Goal: Transaction & Acquisition: Purchase product/service

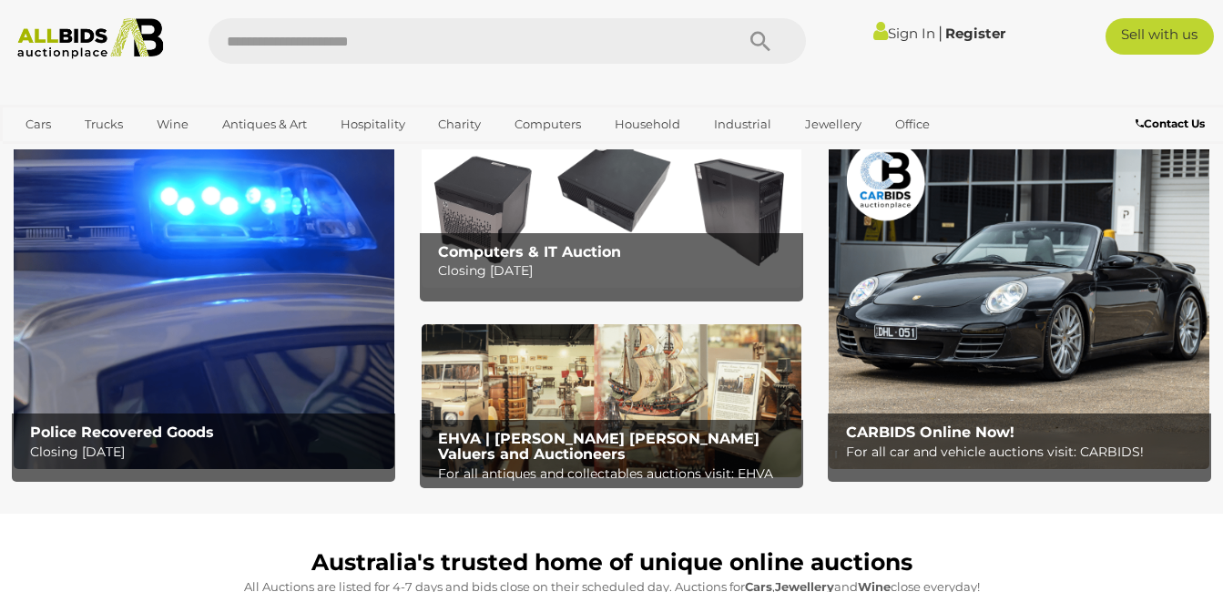
scroll to position [131, 0]
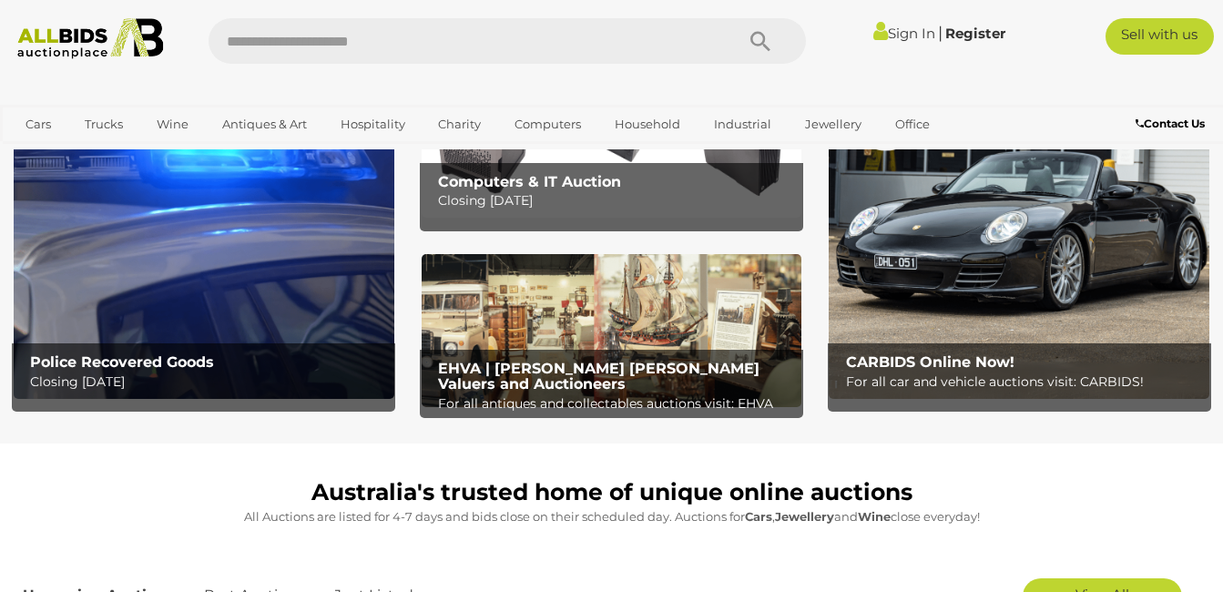
click at [288, 352] on div "Police Recovered Goods Closing Tuesday 16th September" at bounding box center [208, 372] width 374 height 59
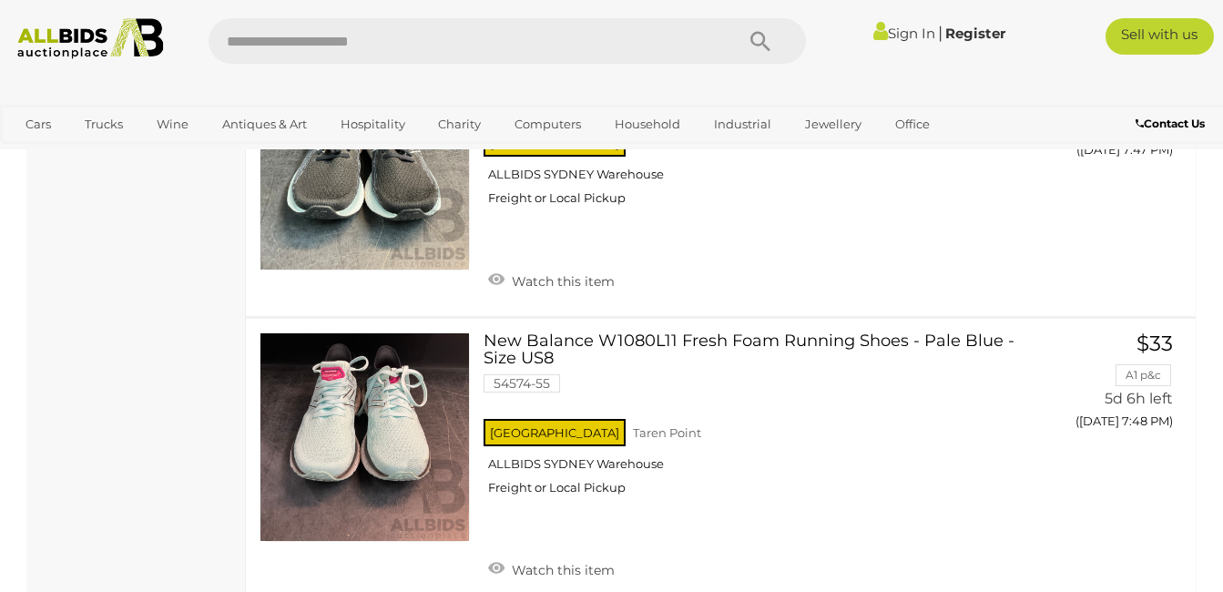
scroll to position [14211, 0]
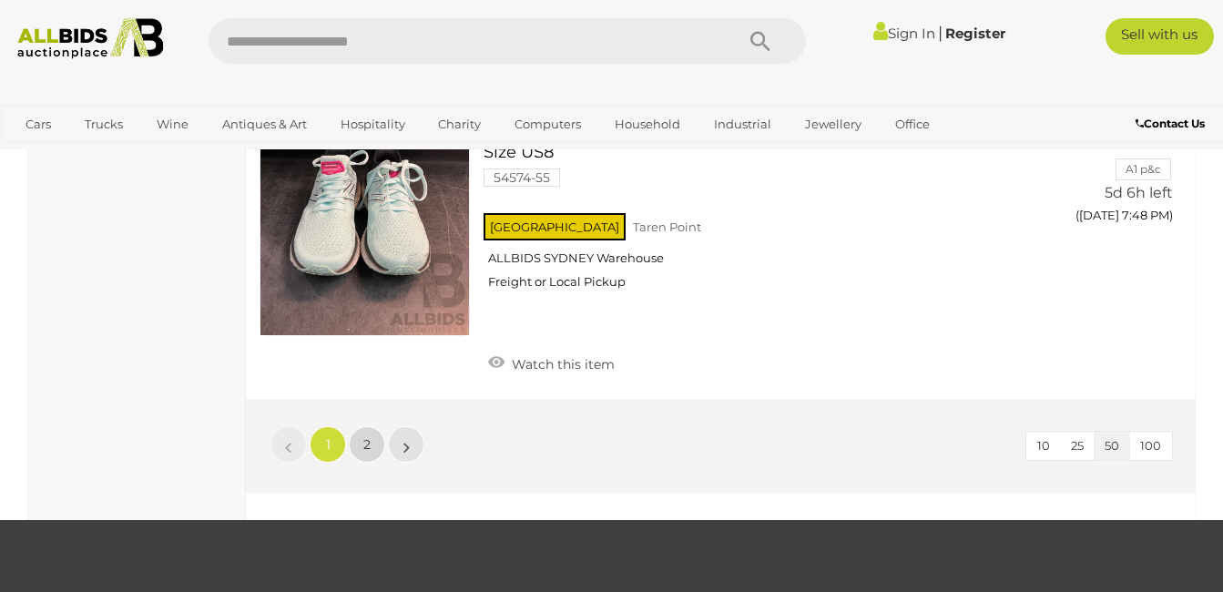
click at [370, 436] on span "2" at bounding box center [366, 444] width 7 height 16
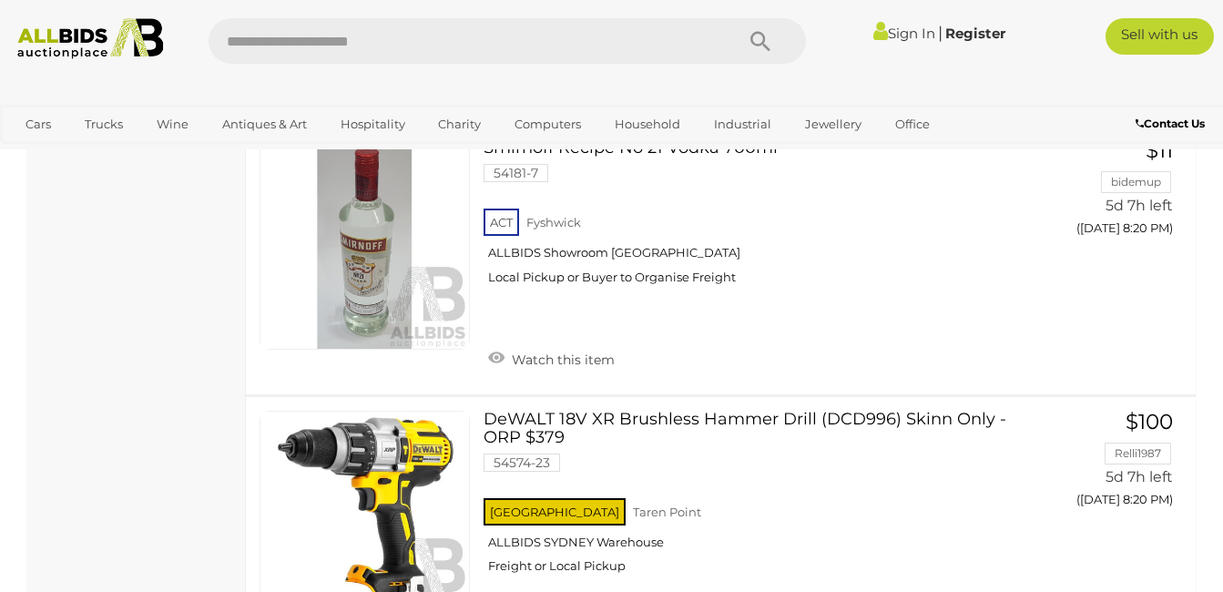
scroll to position [8843, 0]
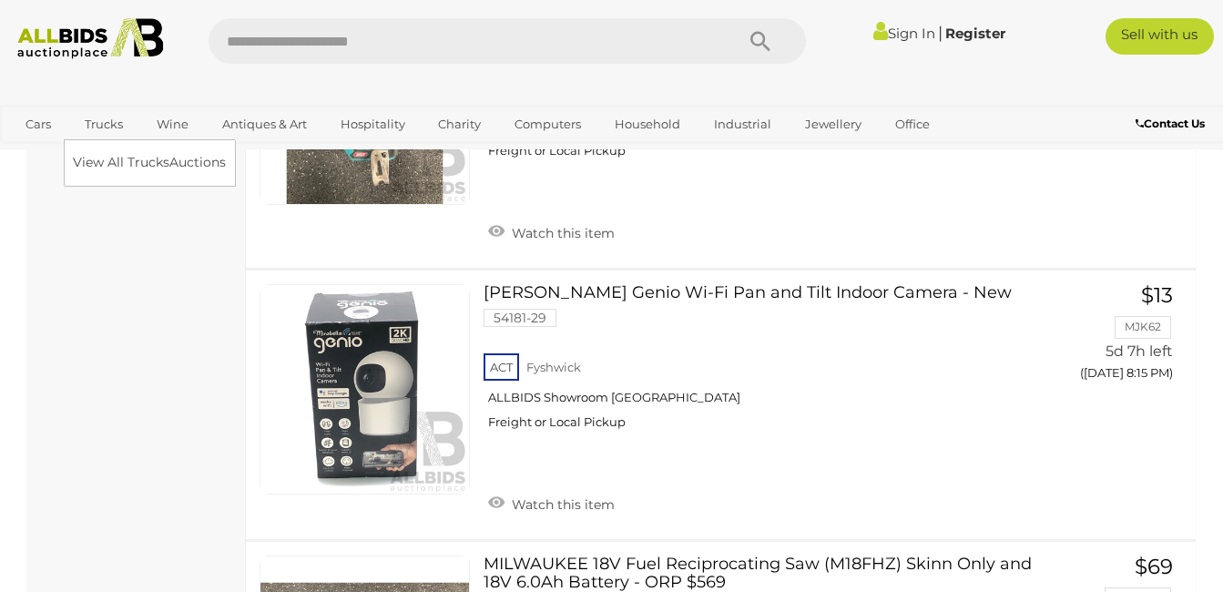
click at [104, 129] on link "Trucks" at bounding box center [104, 124] width 62 height 30
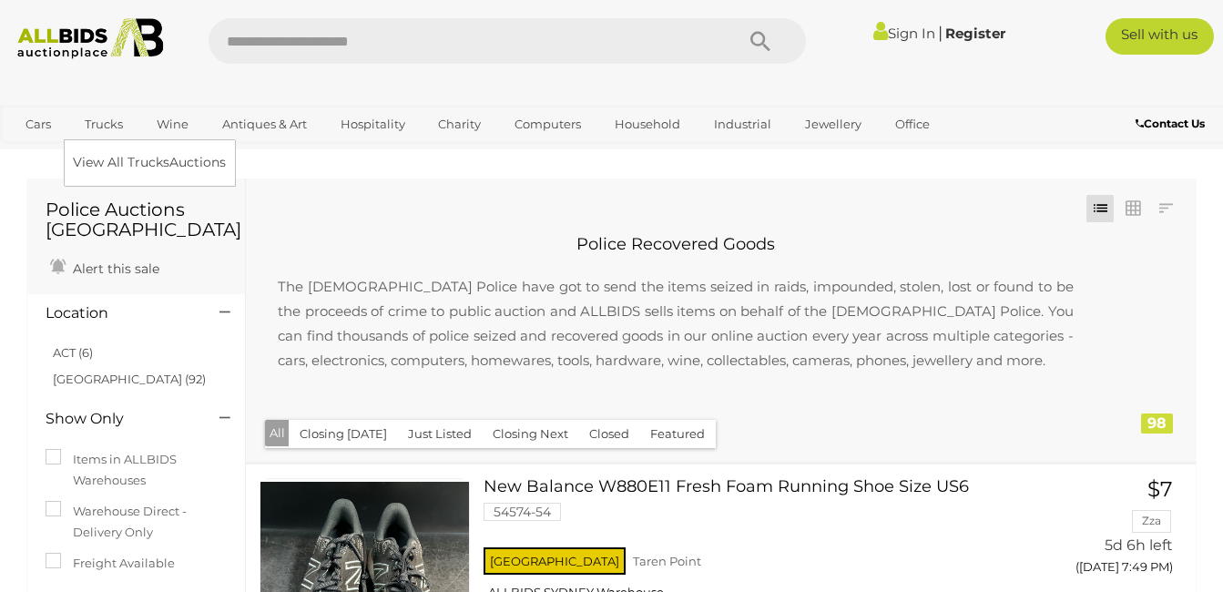
click at [169, 178] on div "View All Trucks Auctions" at bounding box center [149, 162] width 171 height 46
click at [172, 161] on link "View All Trucks Auctions" at bounding box center [153, 162] width 161 height 28
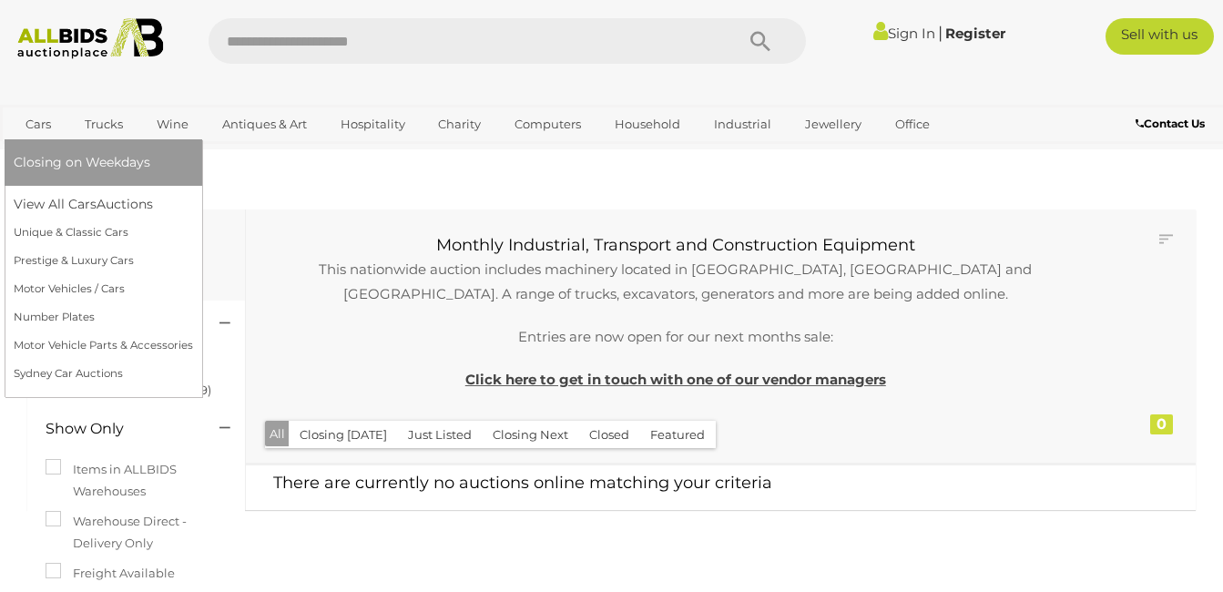
click at [38, 121] on link "Cars" at bounding box center [38, 124] width 49 height 30
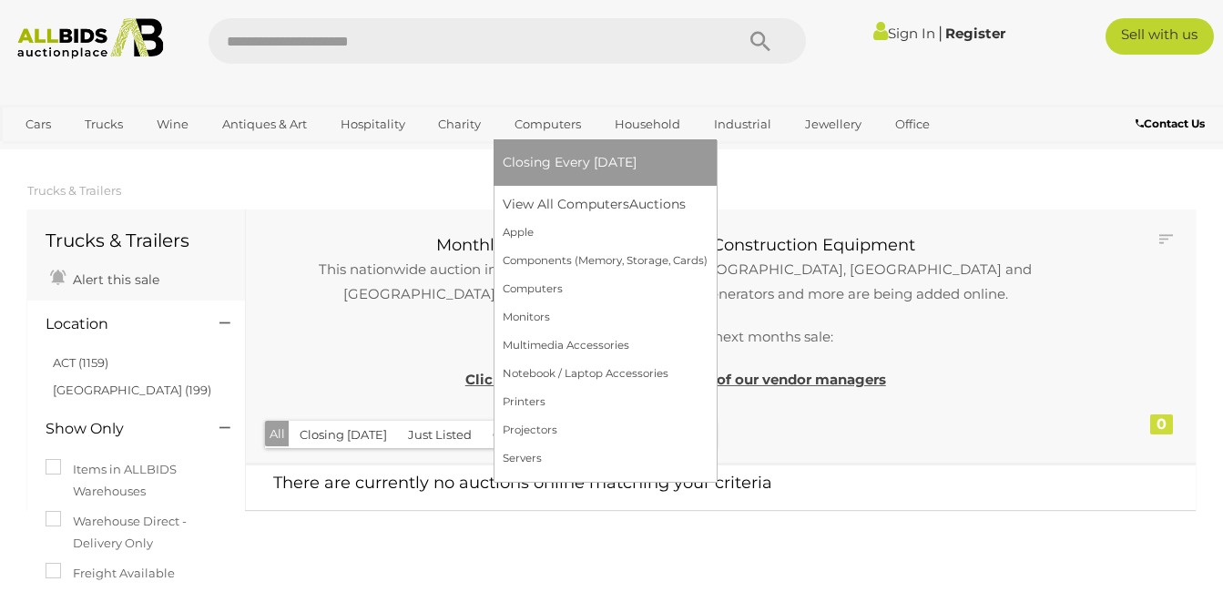
click at [584, 156] on span "Closing Every [DATE]" at bounding box center [570, 162] width 134 height 16
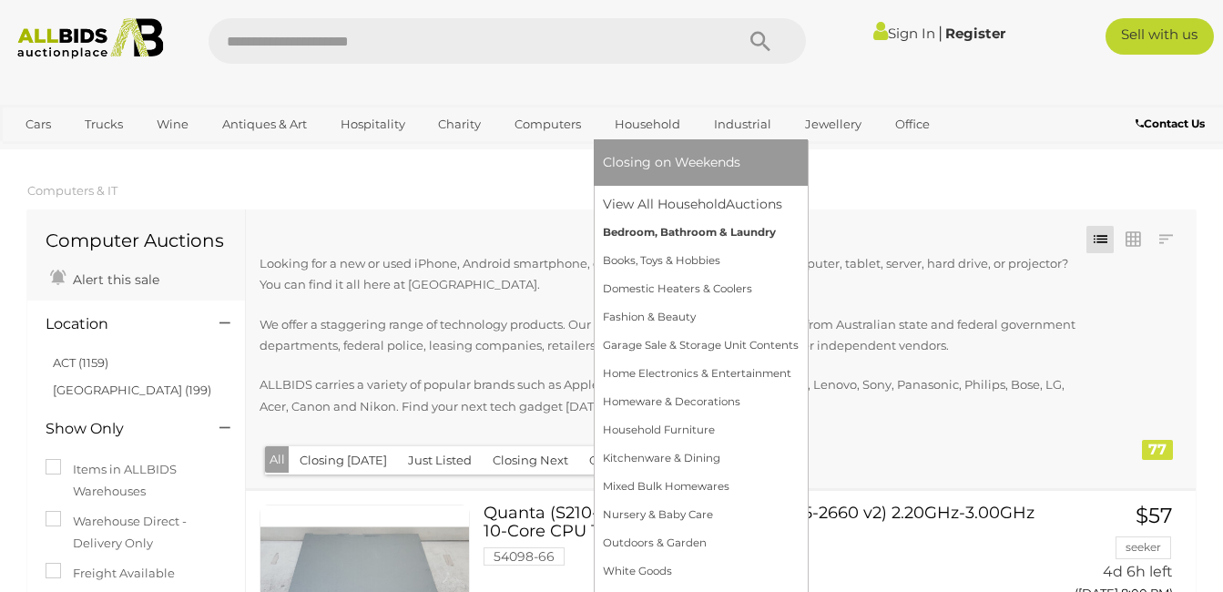
click at [665, 230] on link "Bedroom, Bathroom & Laundry" at bounding box center [701, 233] width 196 height 28
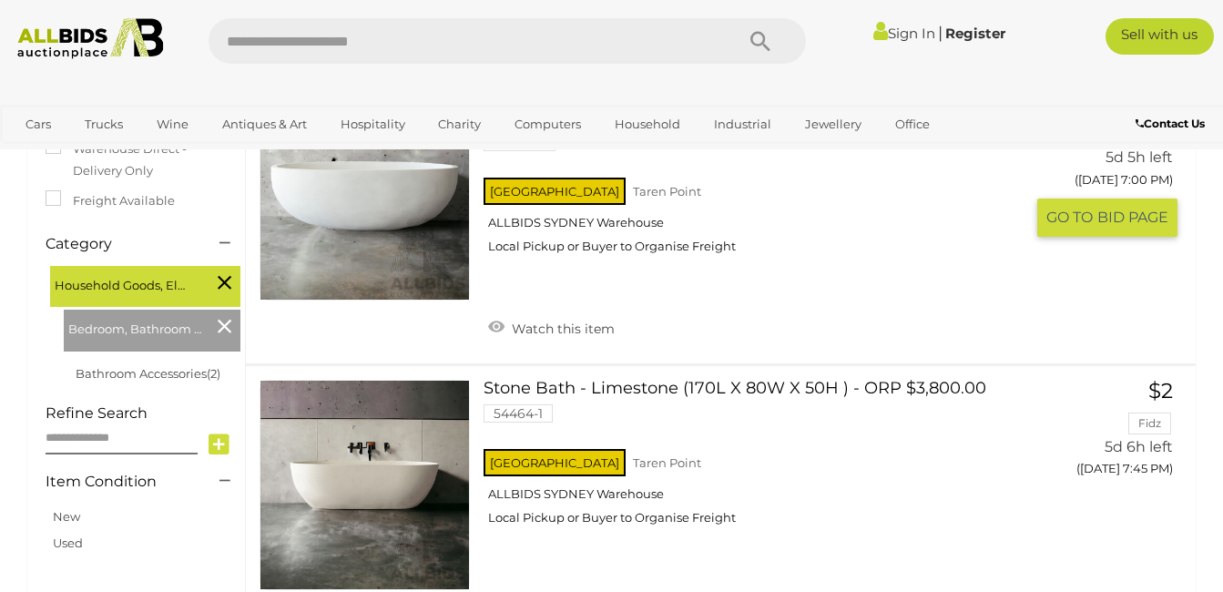
scroll to position [292, 0]
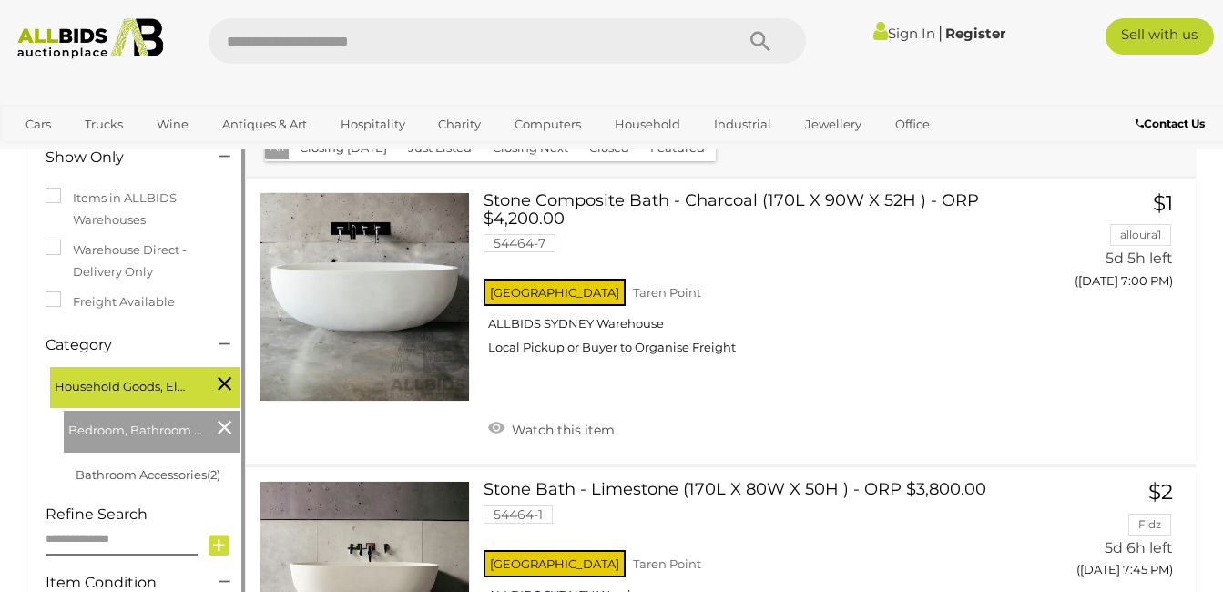
click at [220, 420] on icon at bounding box center [225, 427] width 14 height 24
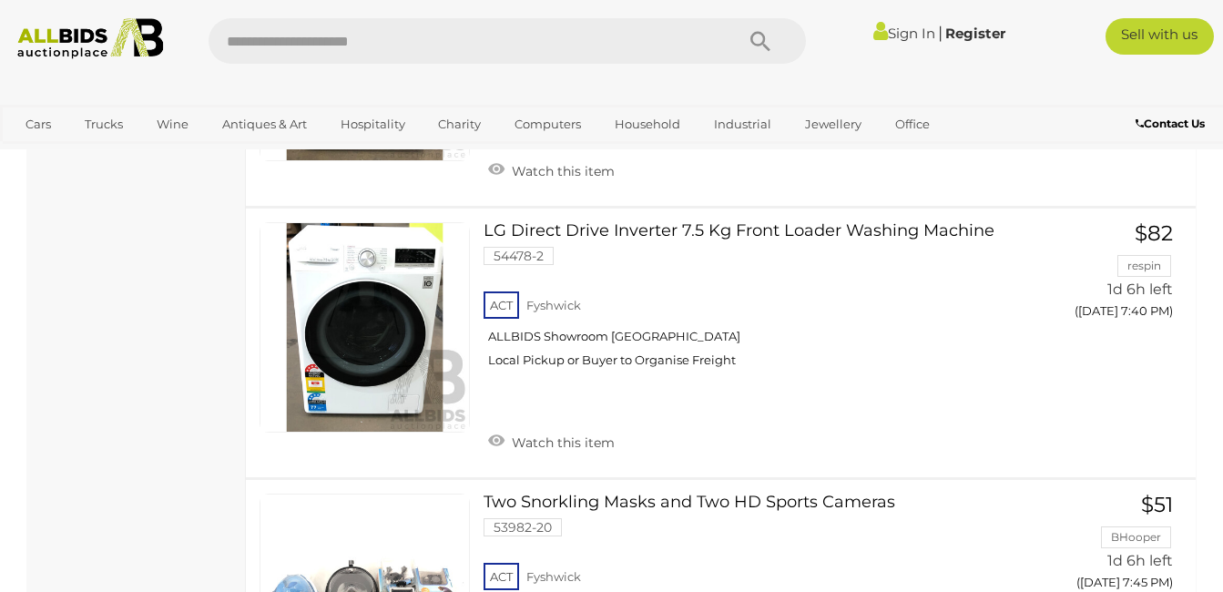
scroll to position [4398, 0]
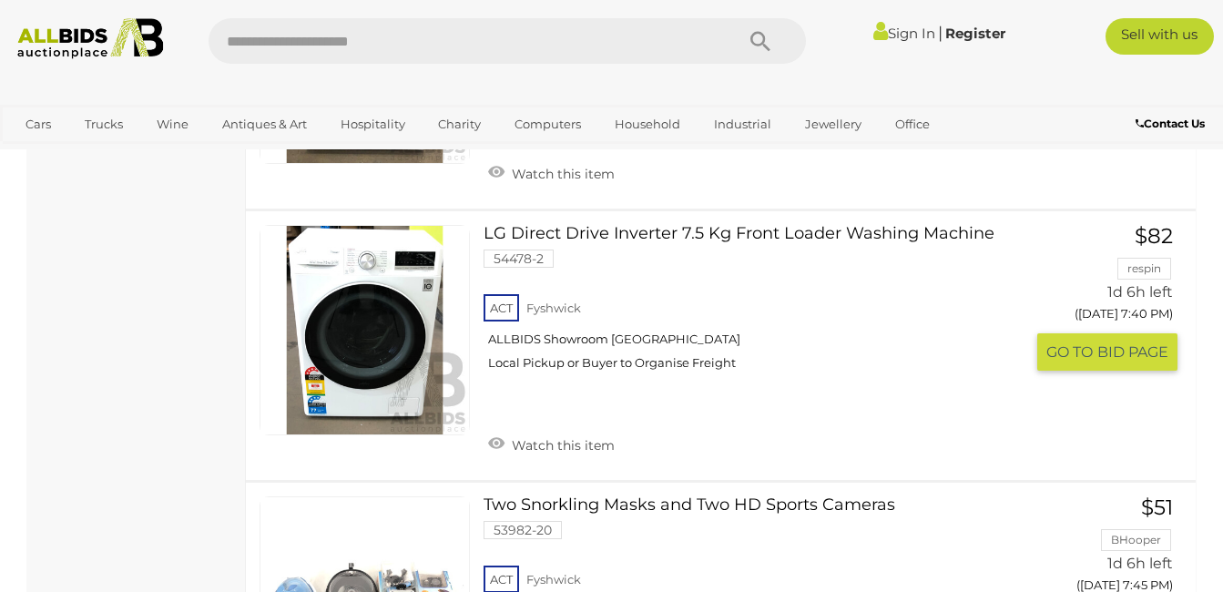
click at [629, 225] on link "LG Direct Drive Inverter 7.5 Kg Front Loader Washing Machine 54478-2 ACT Fyshwi…" at bounding box center [760, 304] width 527 height 159
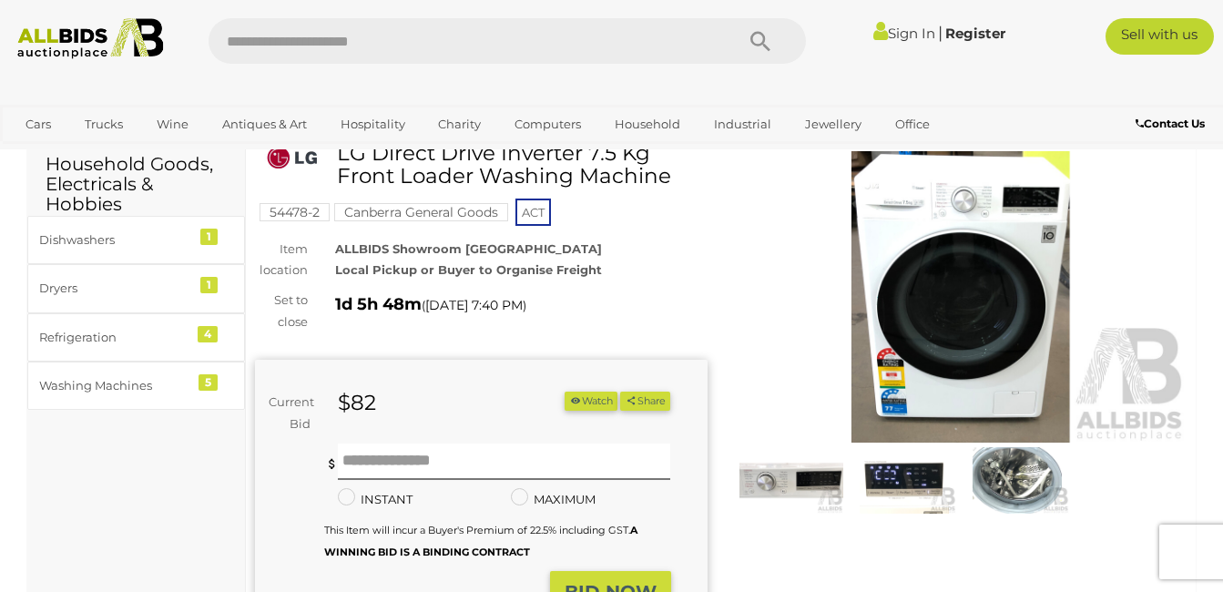
scroll to position [66, 0]
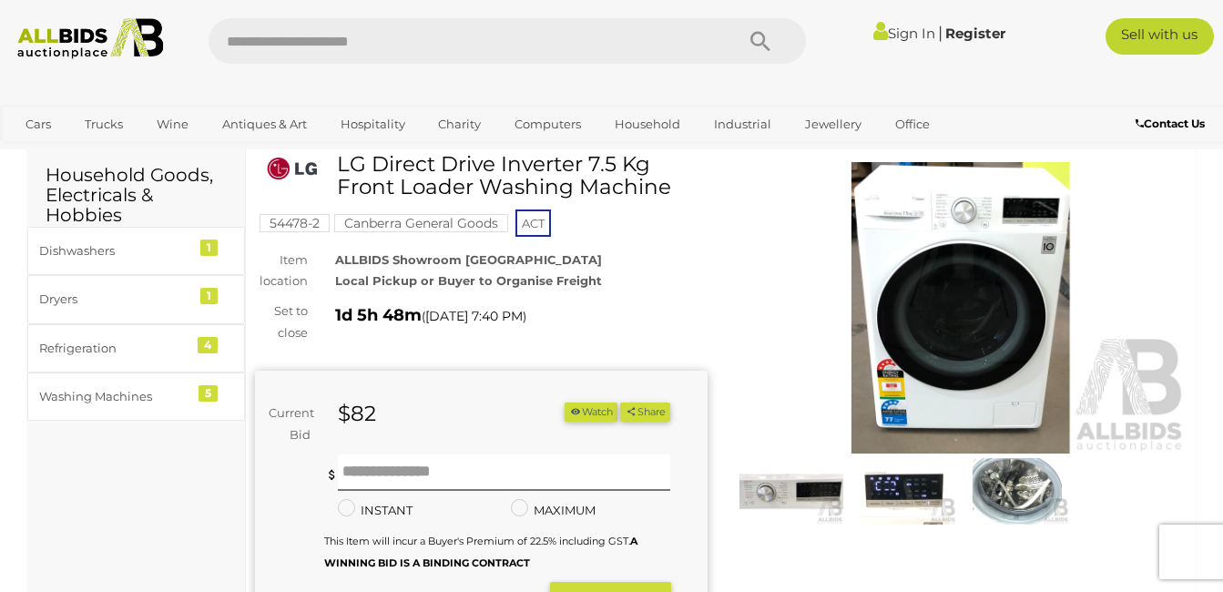
click at [905, 484] on img at bounding box center [905, 491] width 104 height 67
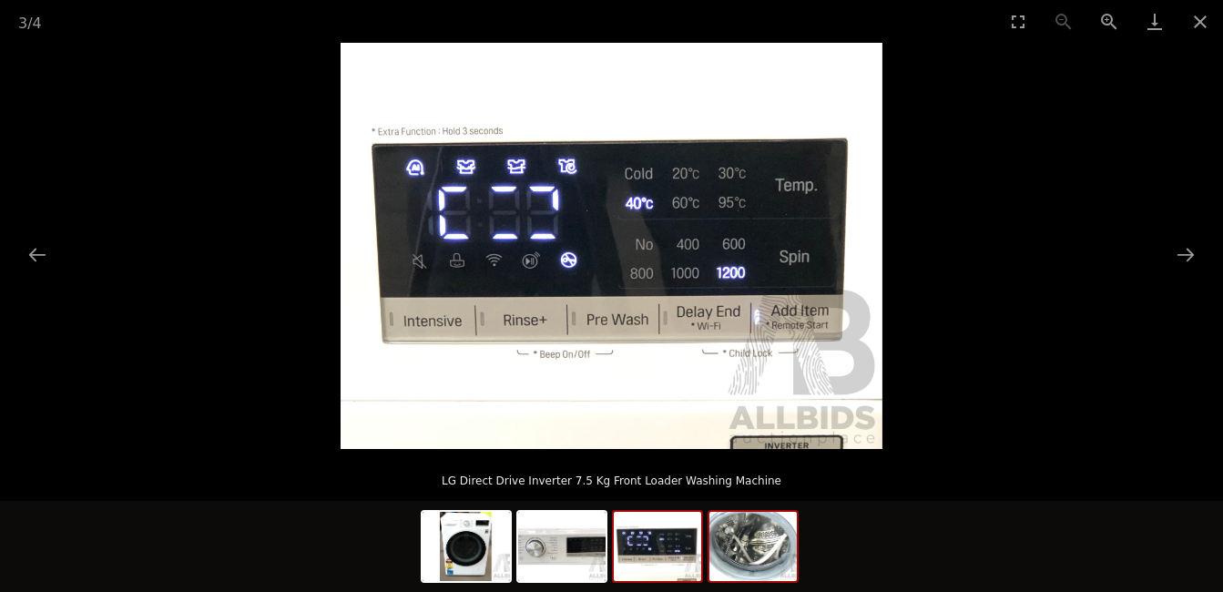
click at [731, 532] on img at bounding box center [753, 546] width 87 height 69
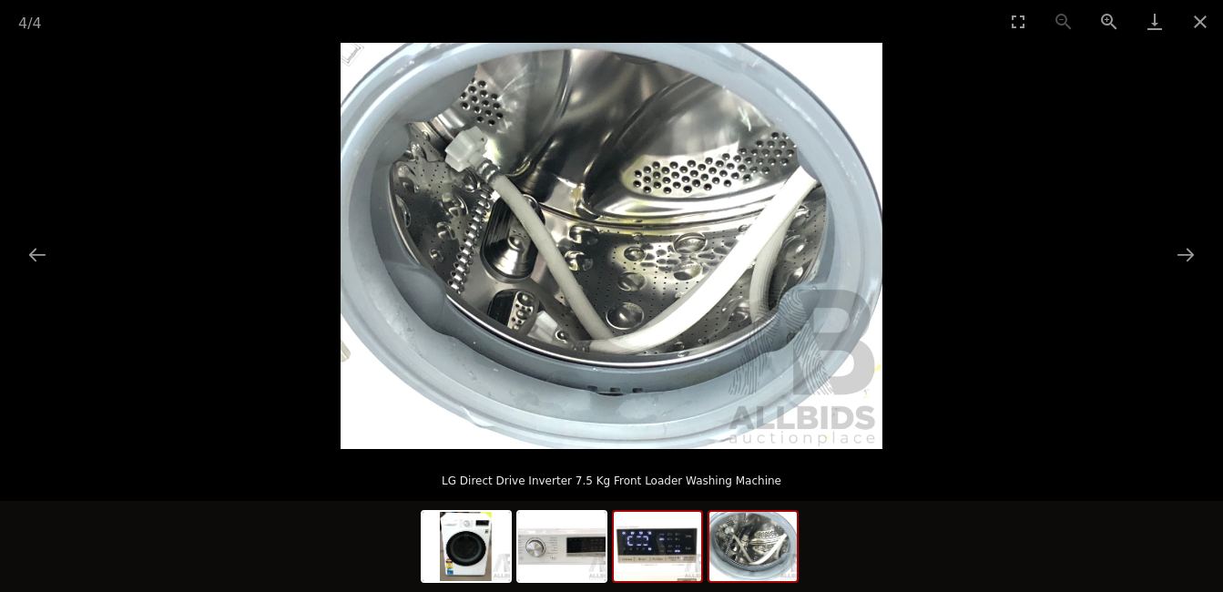
click at [650, 531] on img at bounding box center [657, 546] width 87 height 69
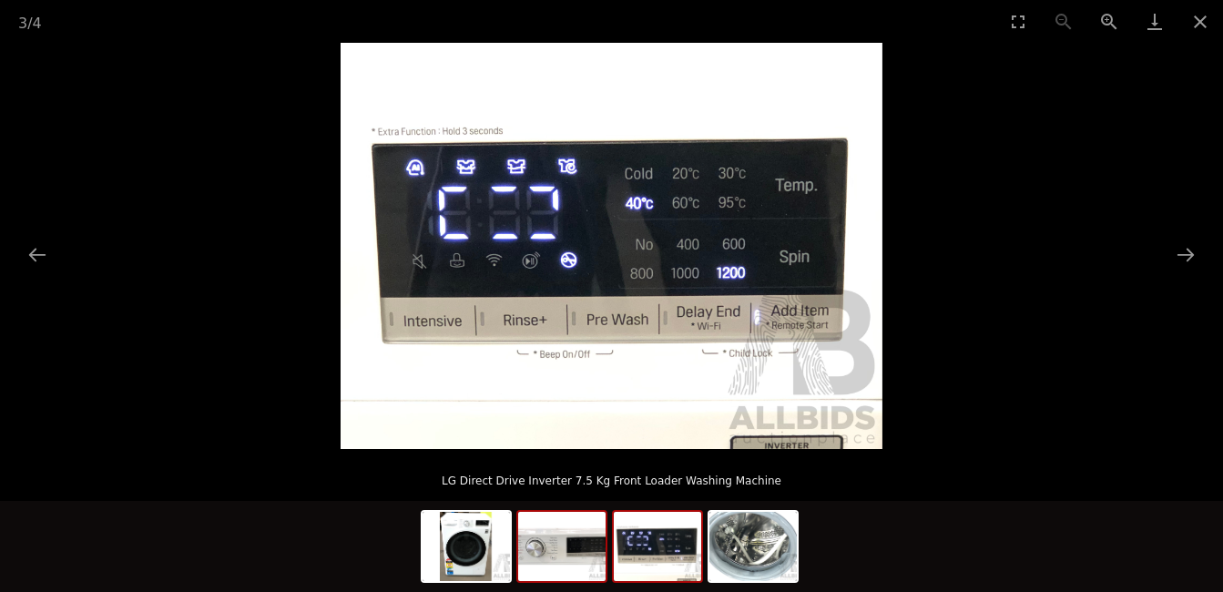
click at [562, 541] on img at bounding box center [561, 546] width 87 height 69
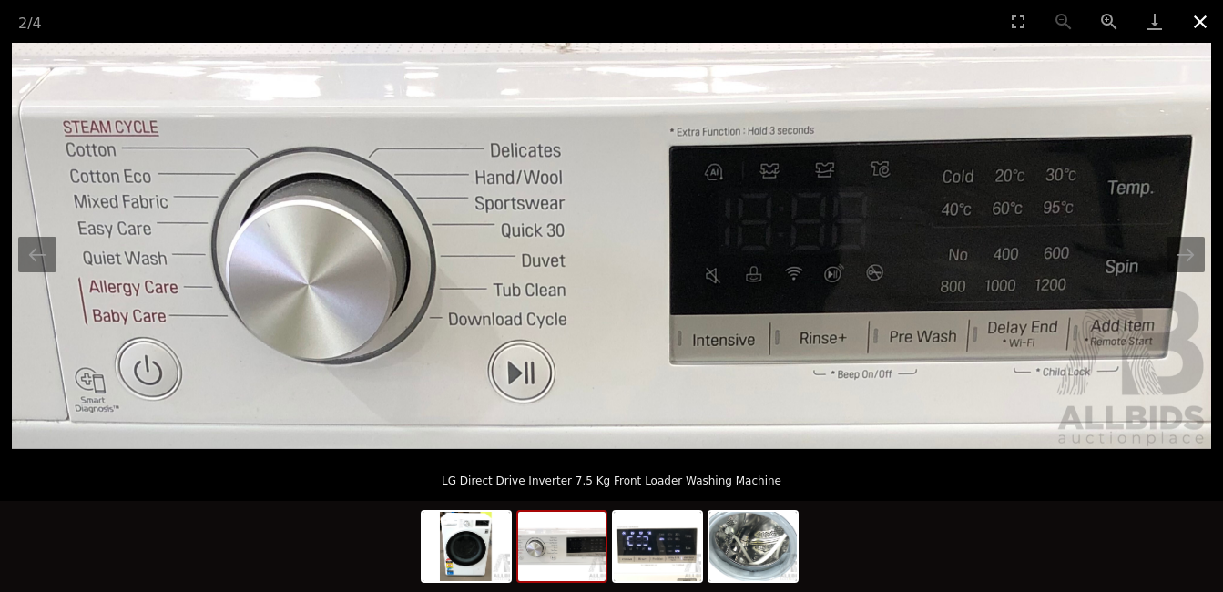
click at [1201, 27] on button "Close gallery" at bounding box center [1201, 21] width 46 height 43
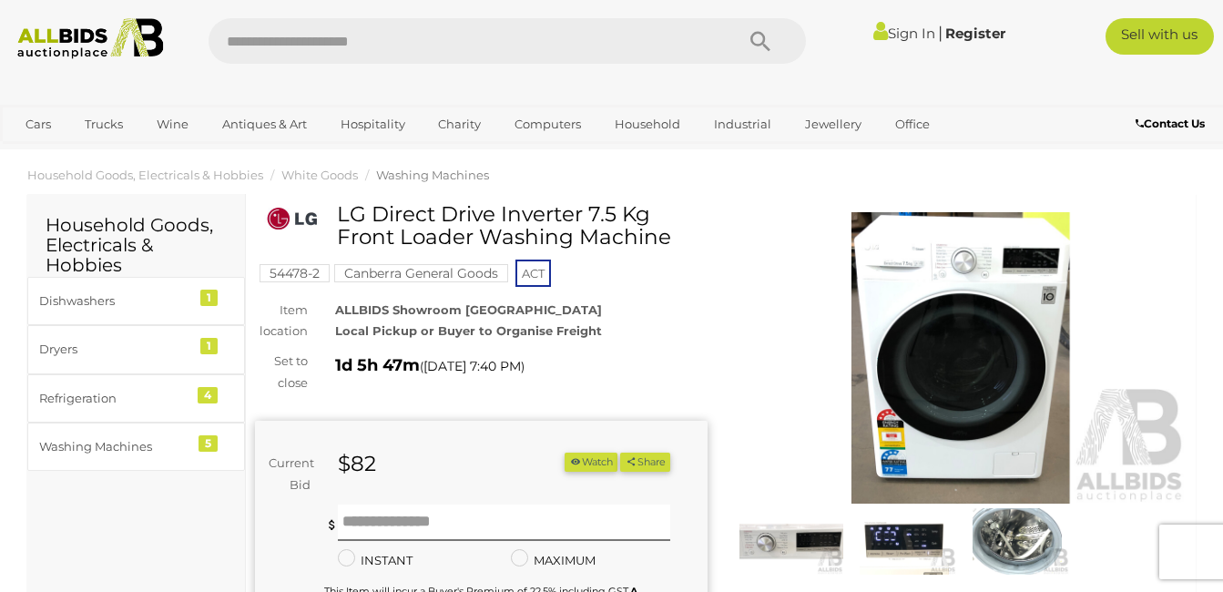
scroll to position [10, 0]
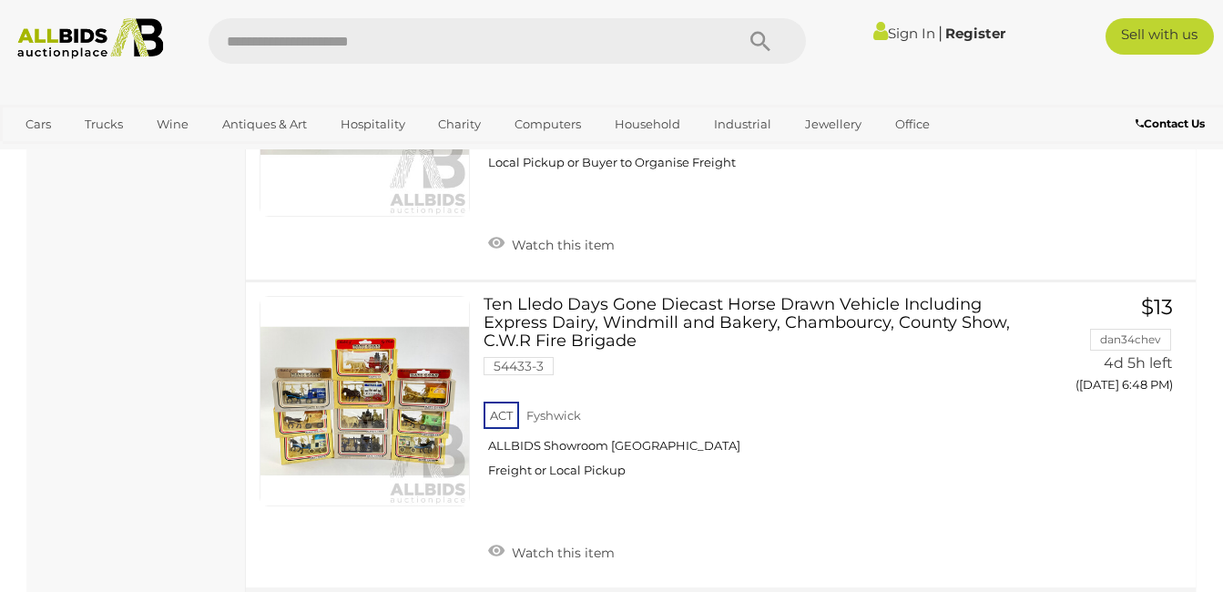
scroll to position [14093, 0]
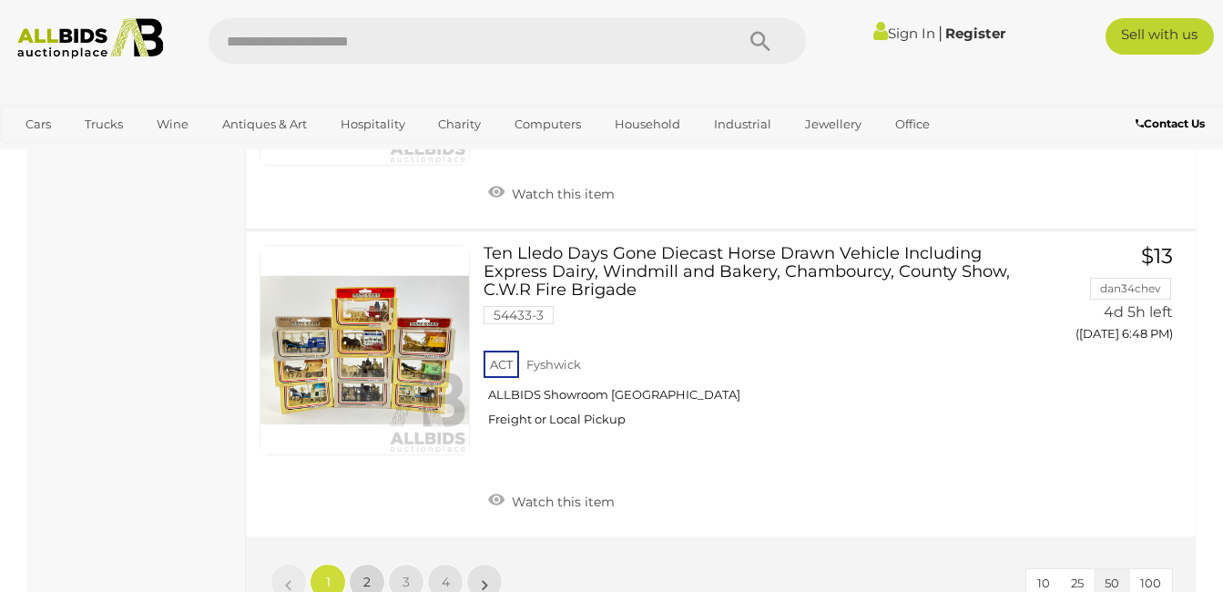
click at [371, 564] on link "2" at bounding box center [367, 582] width 36 height 36
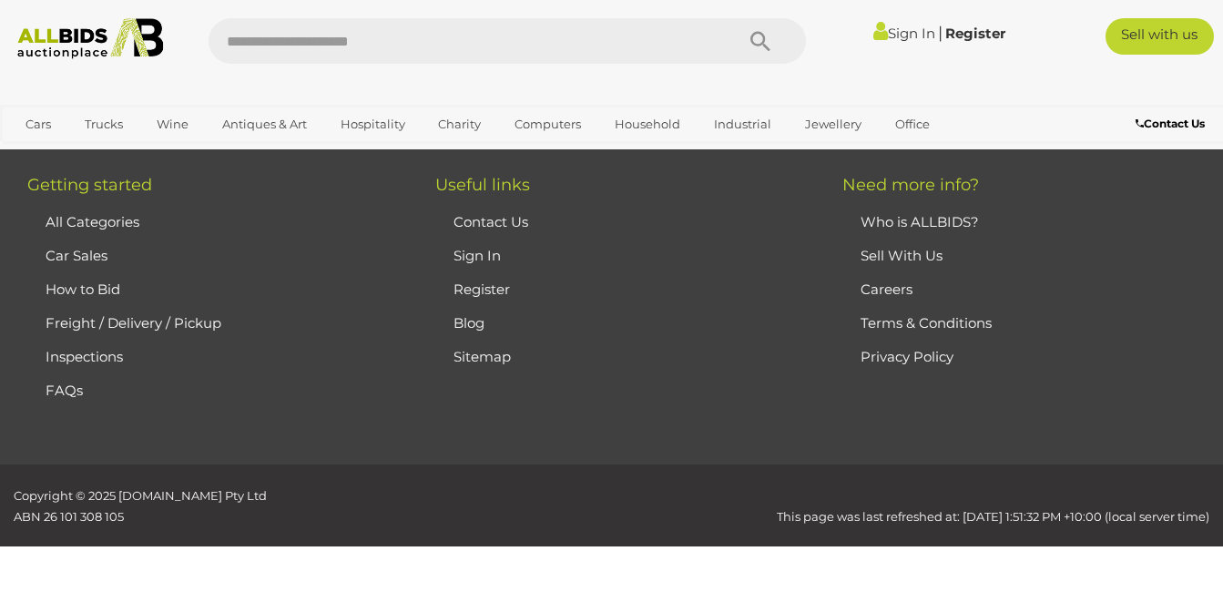
scroll to position [245, 0]
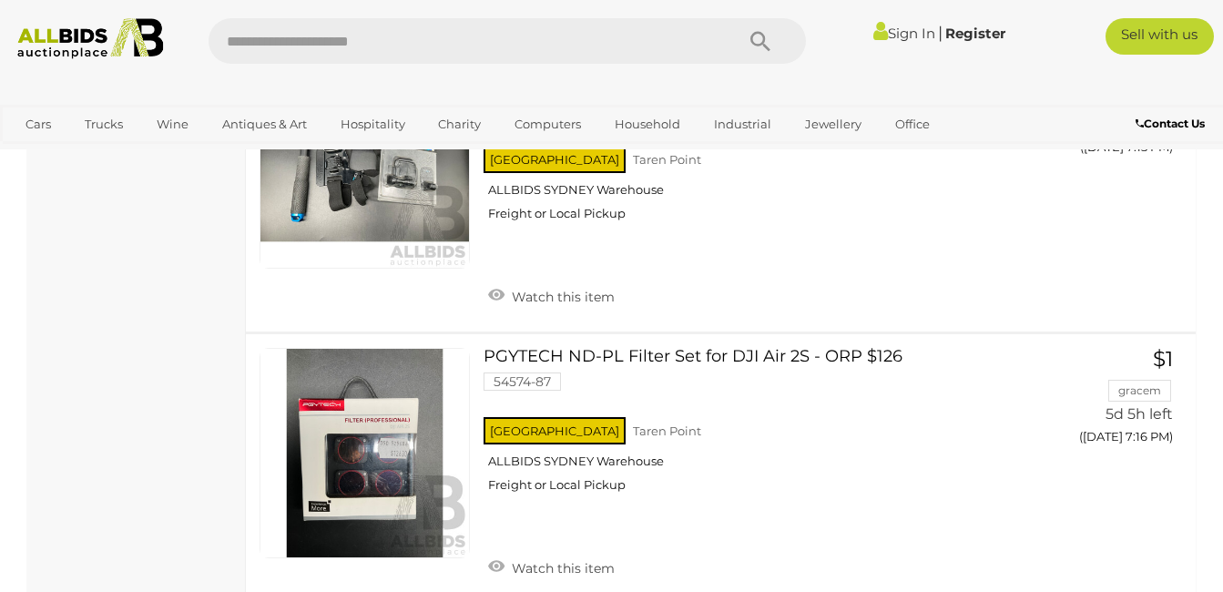
scroll to position [12279, 0]
